Goal: Find specific page/section: Find specific page/section

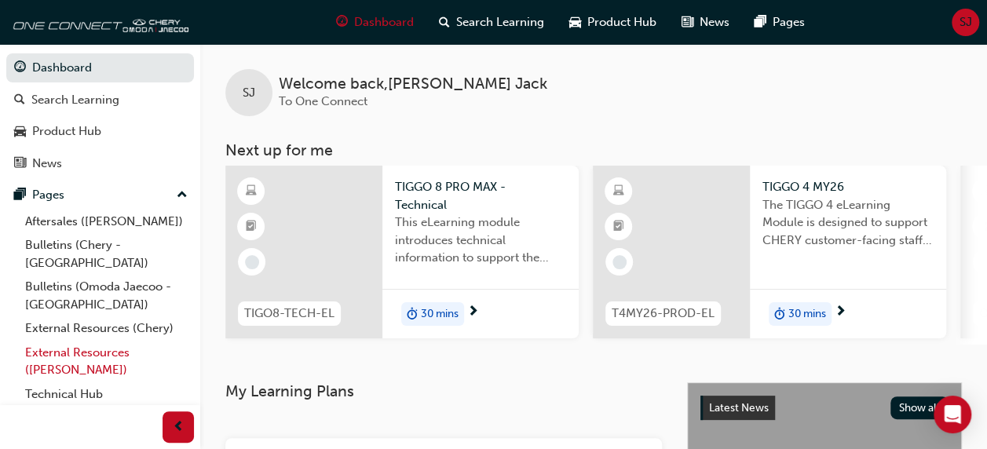
click at [72, 352] on link "External Resources ([PERSON_NAME])" at bounding box center [106, 362] width 175 height 42
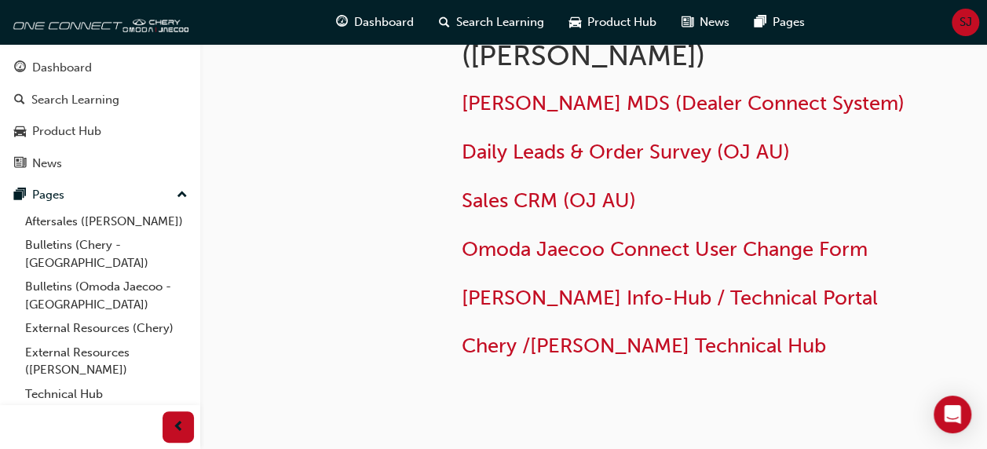
scroll to position [145, 0]
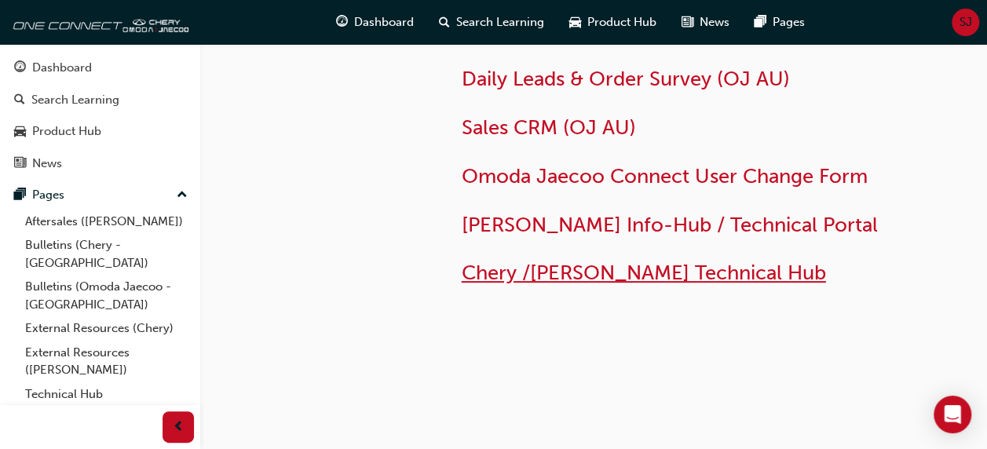
click at [613, 276] on span "Chery /[PERSON_NAME] Technical Hub" at bounding box center [644, 273] width 364 height 24
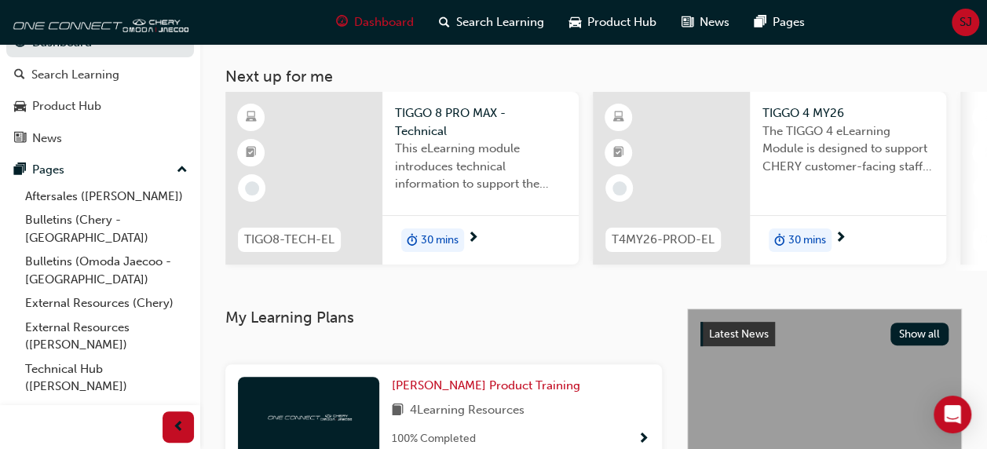
scroll to position [180, 0]
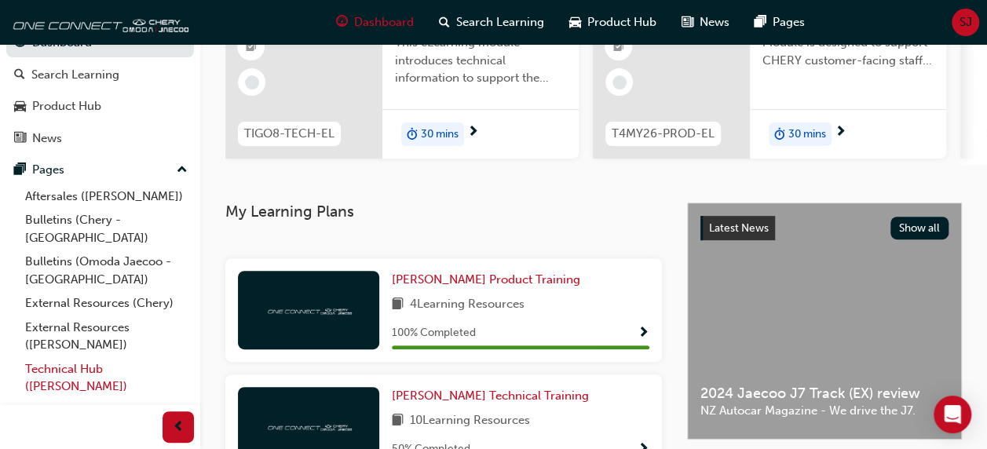
click at [60, 359] on link "Technical Hub ([PERSON_NAME])" at bounding box center [106, 378] width 175 height 42
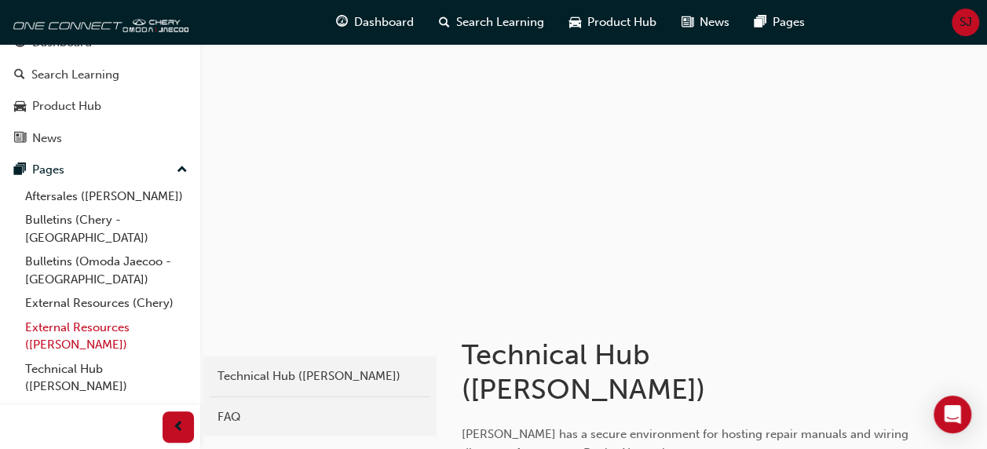
click at [96, 316] on link "External Resources ([PERSON_NAME])" at bounding box center [106, 337] width 175 height 42
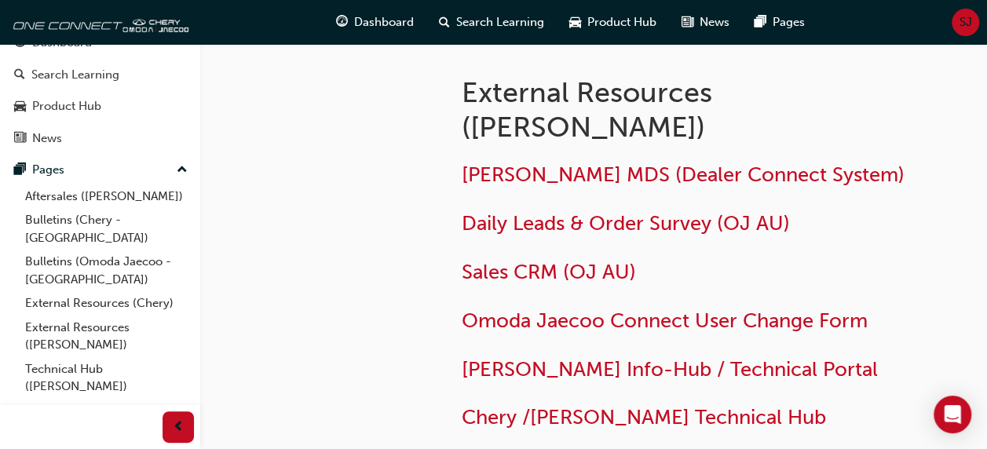
scroll to position [145, 0]
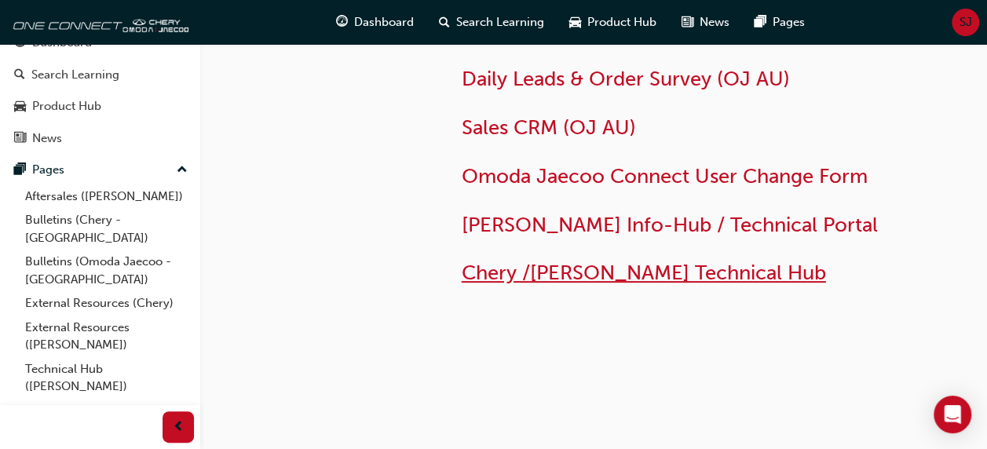
click at [555, 284] on span "Chery /[PERSON_NAME] Technical Hub" at bounding box center [644, 273] width 364 height 24
